Goal: Task Accomplishment & Management: Use online tool/utility

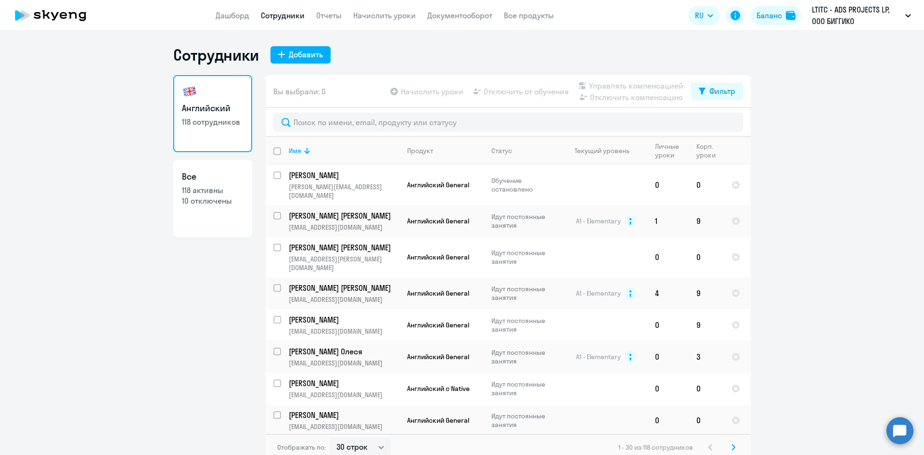
select select "30"
click at [246, 20] on app-menu-item-link "Дашборд" at bounding box center [233, 16] width 34 height 12
click at [236, 17] on link "Дашборд" at bounding box center [233, 16] width 34 height 10
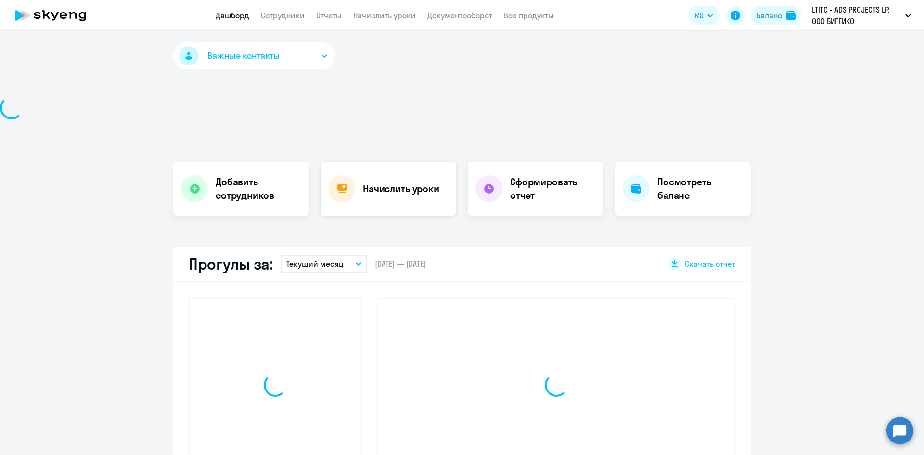
click at [402, 212] on div "Начислить уроки" at bounding box center [388, 189] width 136 height 54
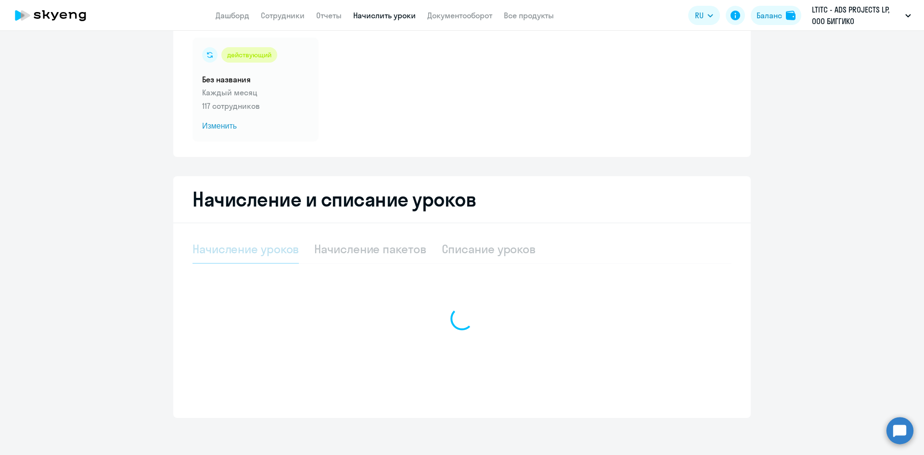
scroll to position [68, 0]
select select "10"
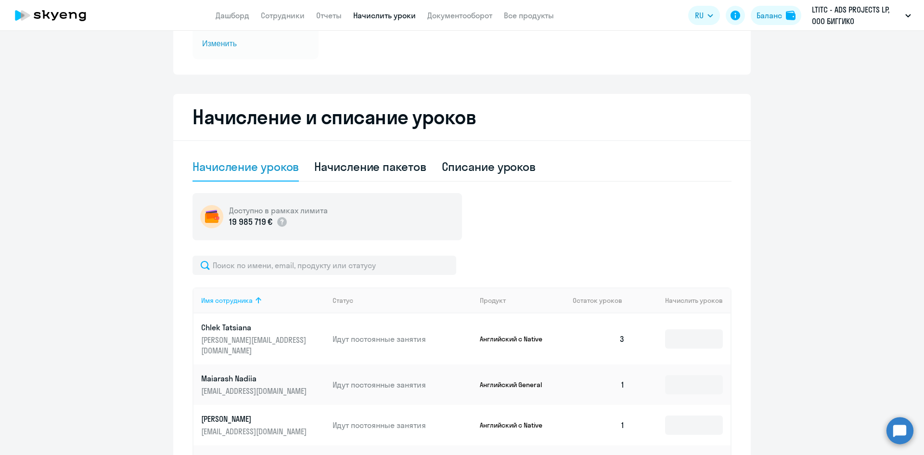
scroll to position [212, 0]
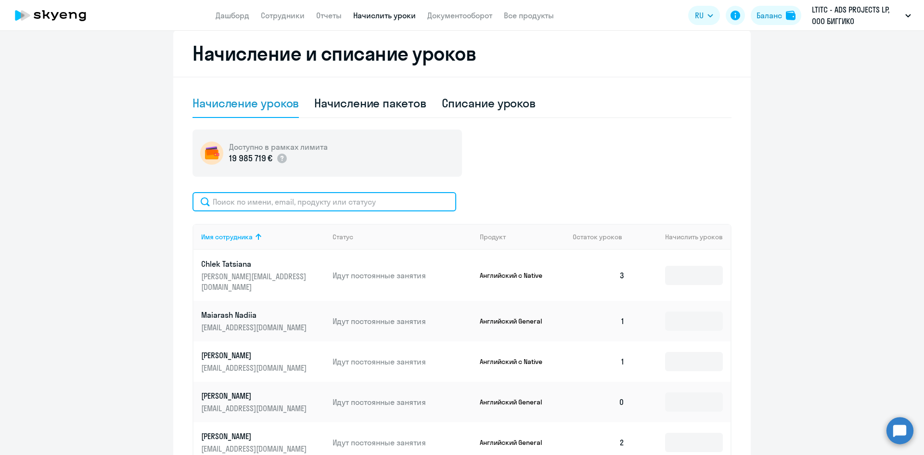
click at [273, 203] on input "text" at bounding box center [324, 201] width 264 height 19
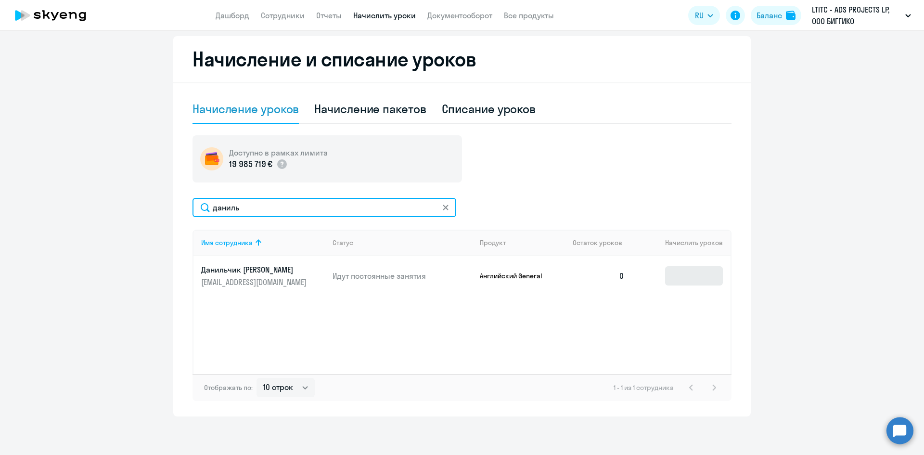
type input "даниль"
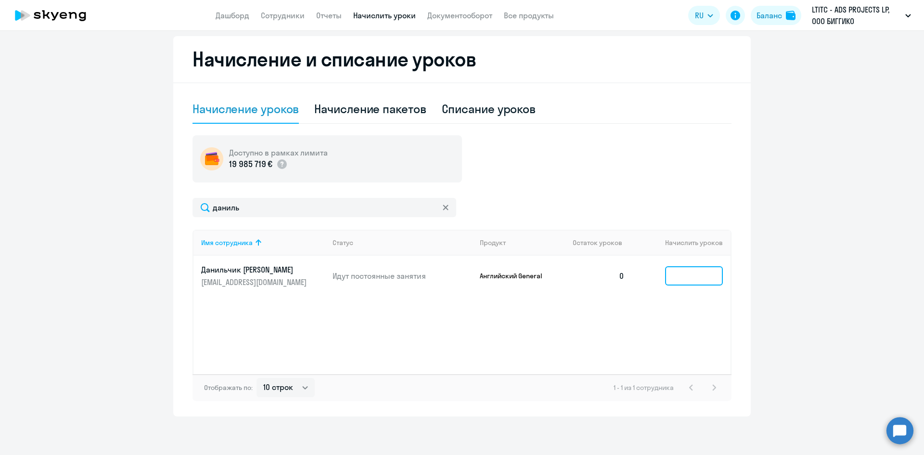
click at [688, 275] on input at bounding box center [694, 275] width 58 height 19
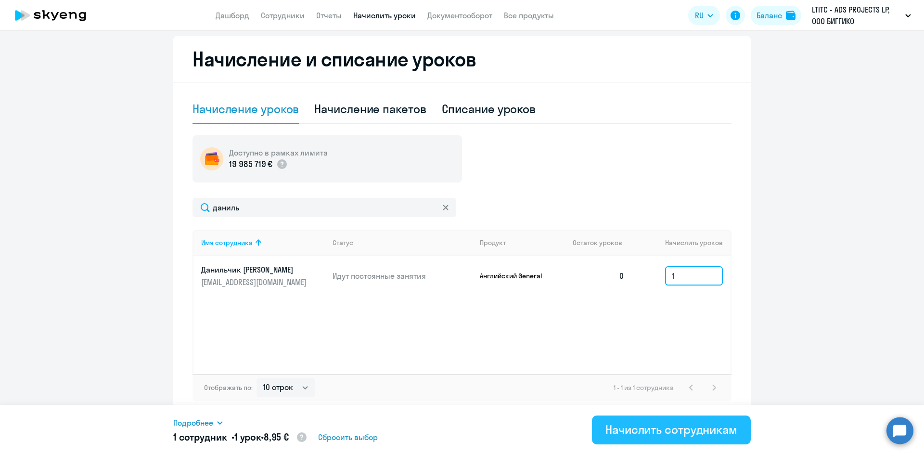
type input "1"
click at [677, 426] on div "Начислить сотрудникам" at bounding box center [671, 428] width 132 height 15
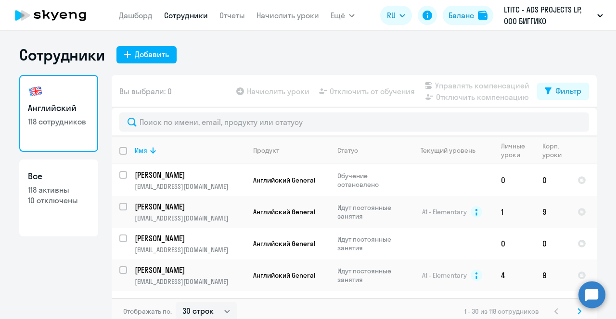
select select "30"
